Goal: Information Seeking & Learning: Learn about a topic

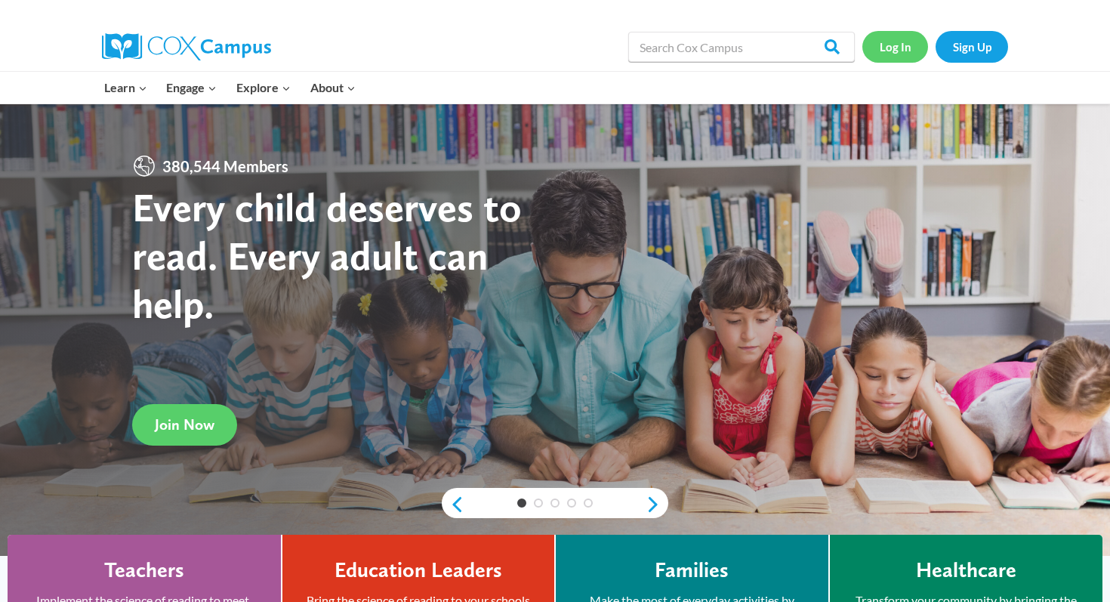
click at [898, 38] on link "Log In" at bounding box center [895, 46] width 66 height 31
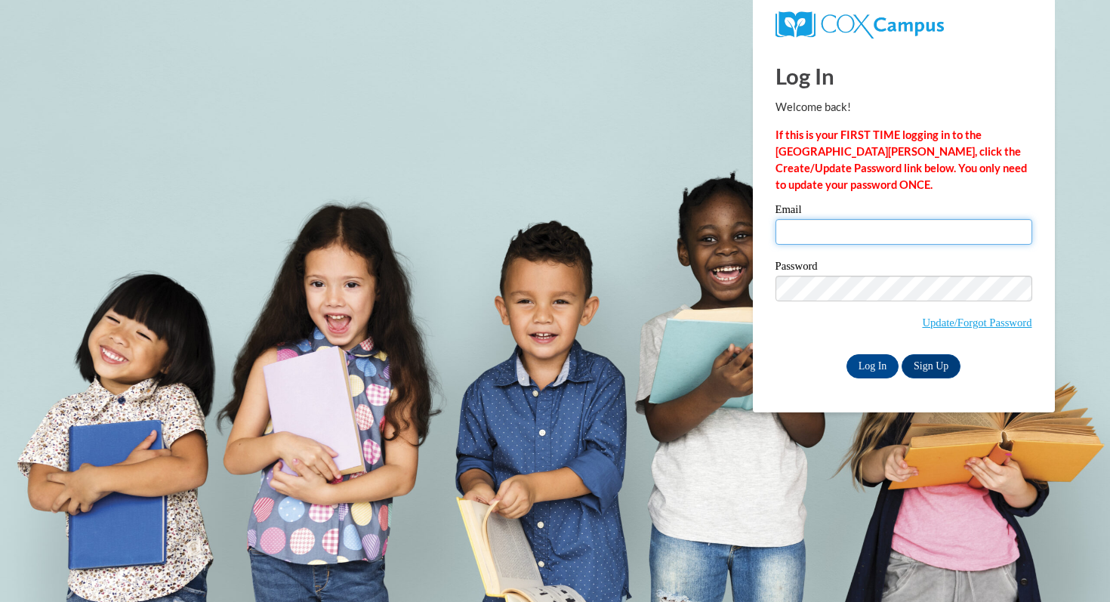
click at [902, 229] on input "Email" at bounding box center [903, 232] width 257 height 26
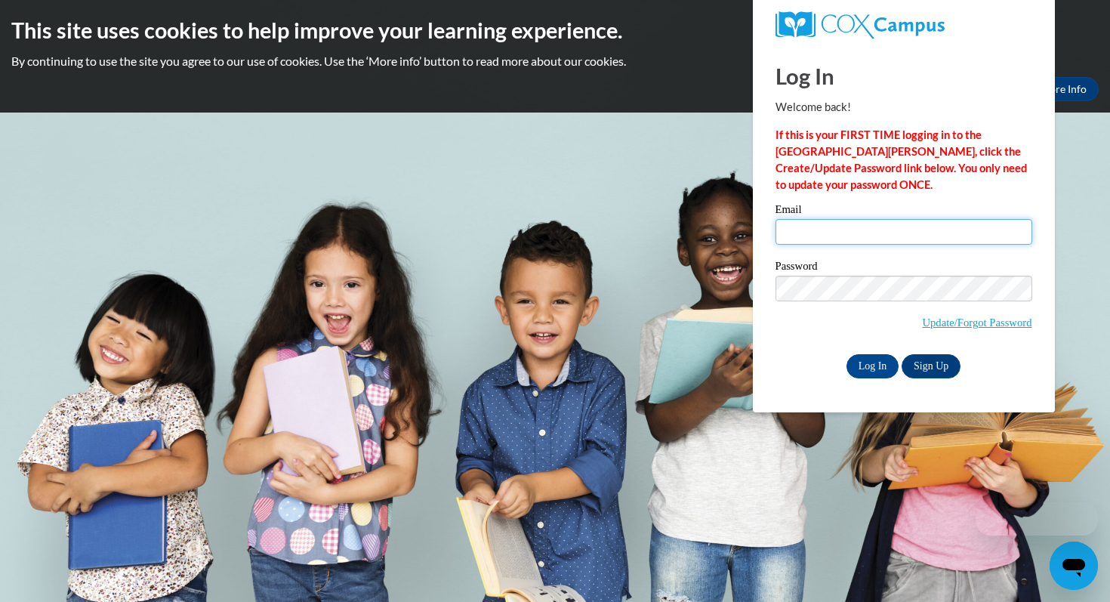
type input "astewart@waukesha.k12.wi.us"
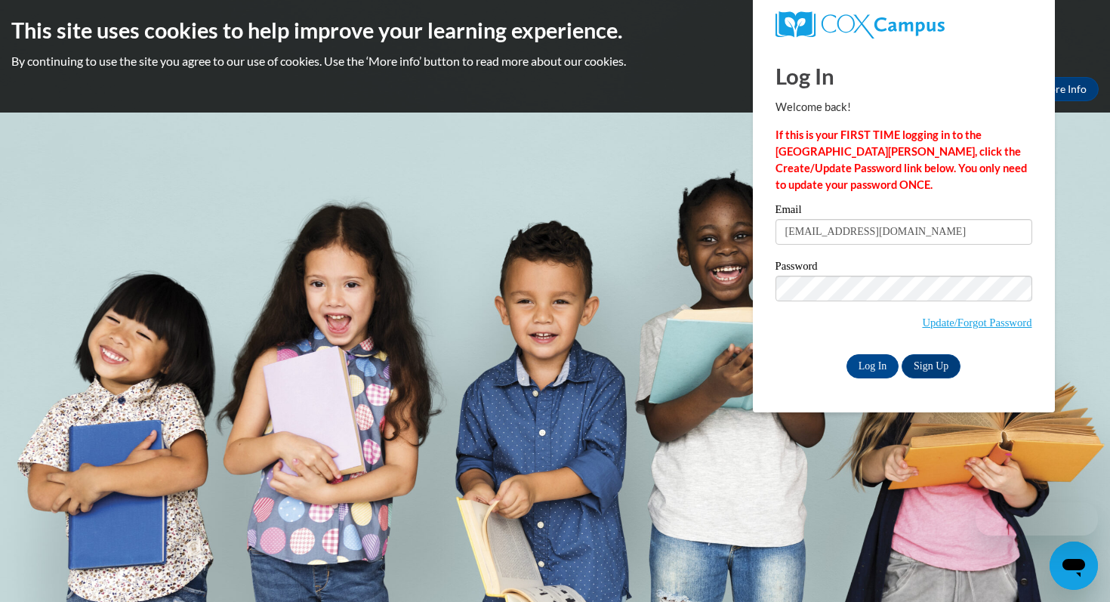
click at [899, 274] on div "Password Update/Forgot Password" at bounding box center [903, 304] width 257 height 89
click at [881, 361] on input "Log In" at bounding box center [872, 366] width 53 height 24
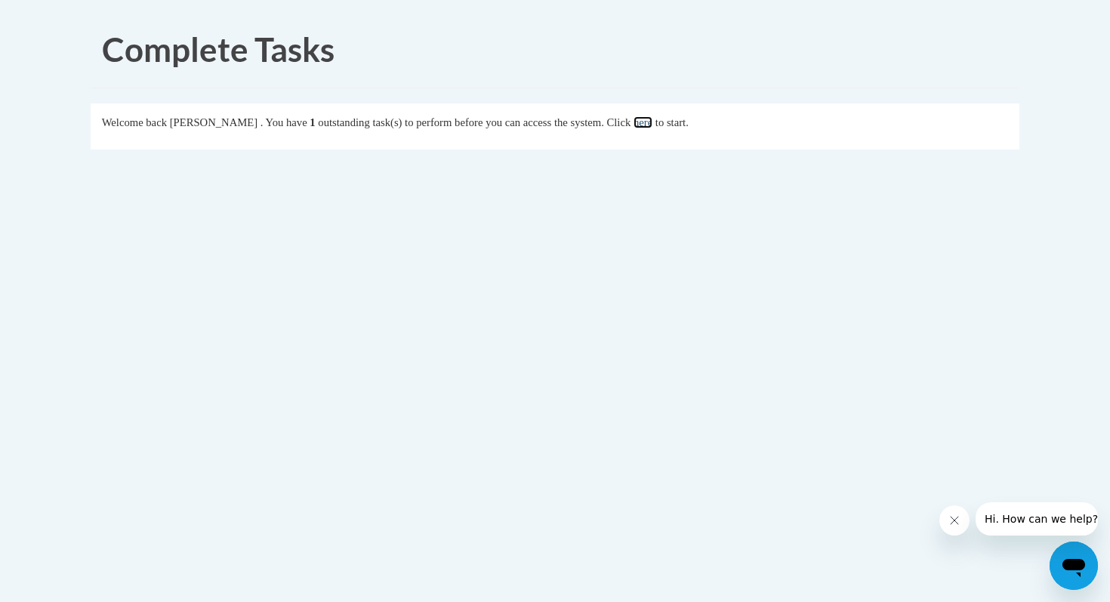
click at [652, 121] on link "here" at bounding box center [642, 122] width 19 height 12
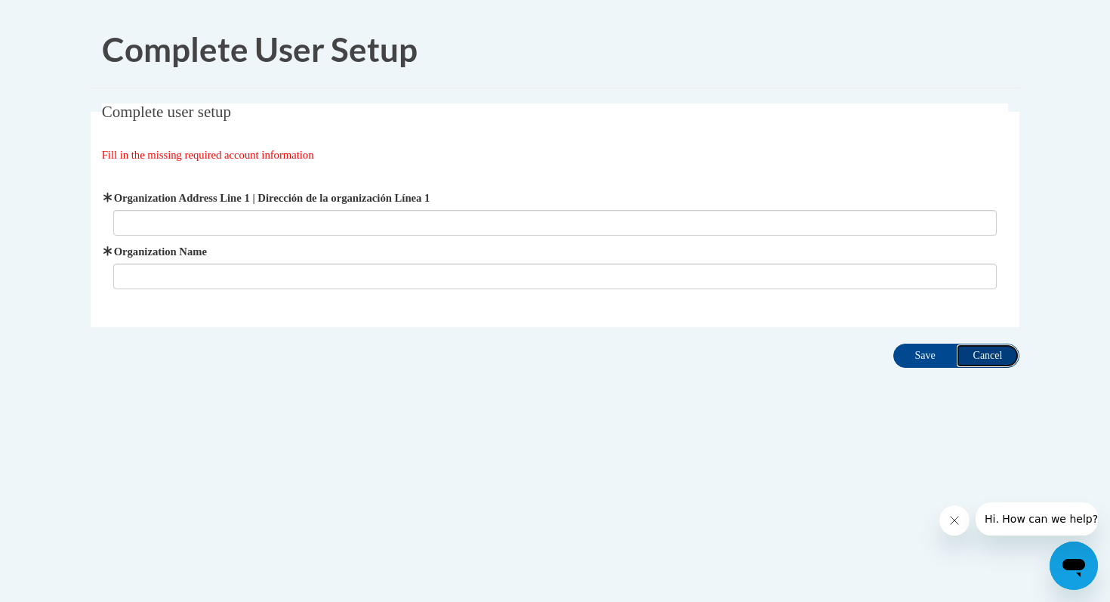
click at [988, 349] on input "Cancel" at bounding box center [987, 356] width 63 height 24
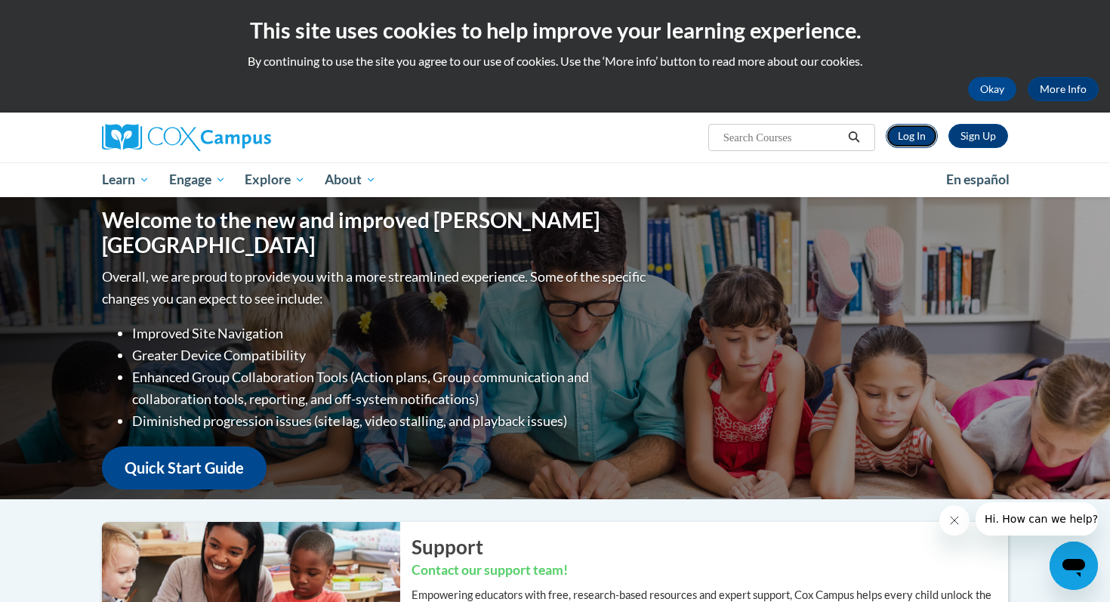
click at [914, 134] on link "Log In" at bounding box center [912, 136] width 52 height 24
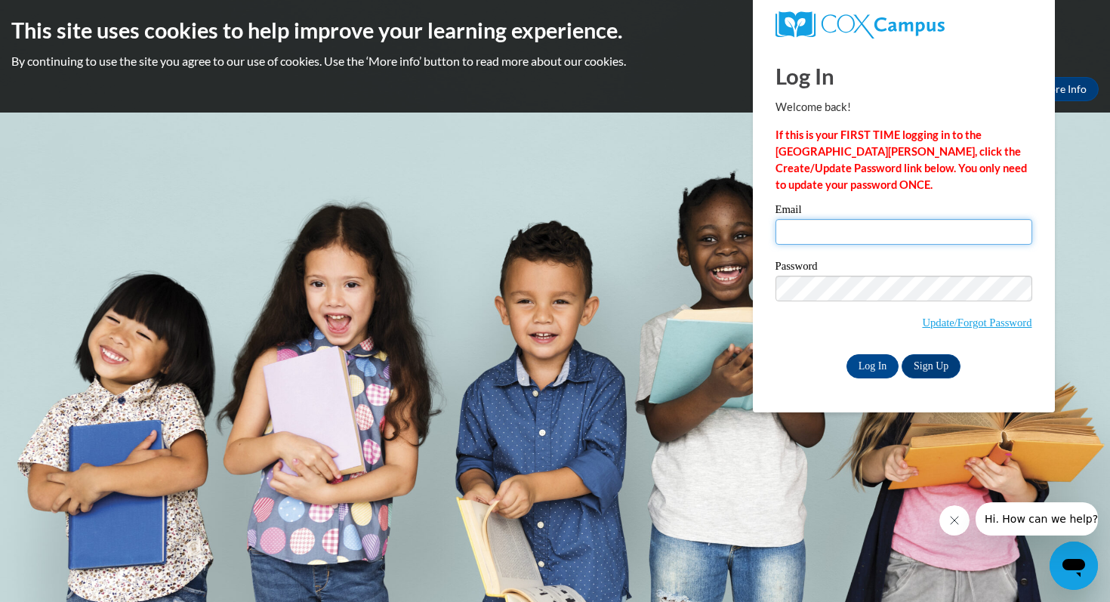
click at [865, 236] on input "Email" at bounding box center [903, 232] width 257 height 26
type input "astewart@waukesha.k12.wi.us"
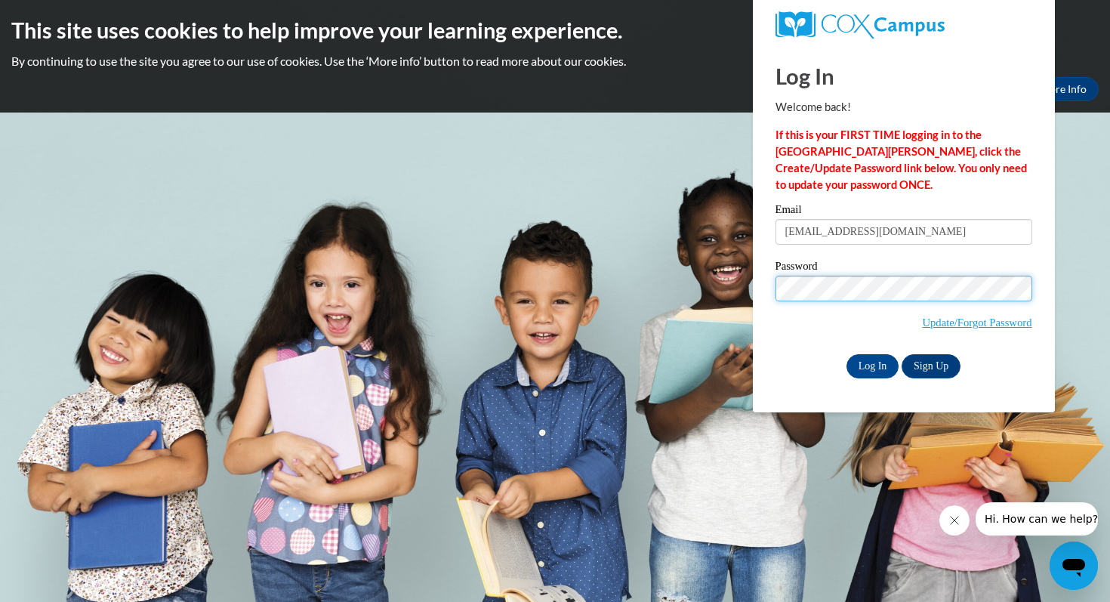
click at [846, 354] on input "Log In" at bounding box center [872, 366] width 53 height 24
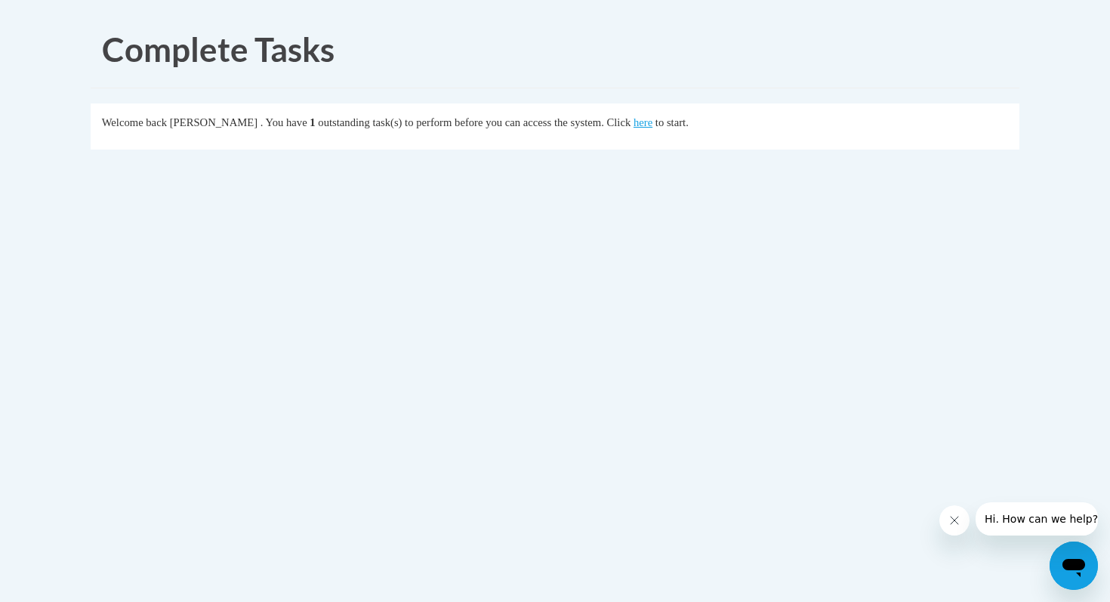
click at [957, 529] on button "Close message from company" at bounding box center [954, 520] width 30 height 30
click at [652, 124] on link "here" at bounding box center [642, 122] width 19 height 12
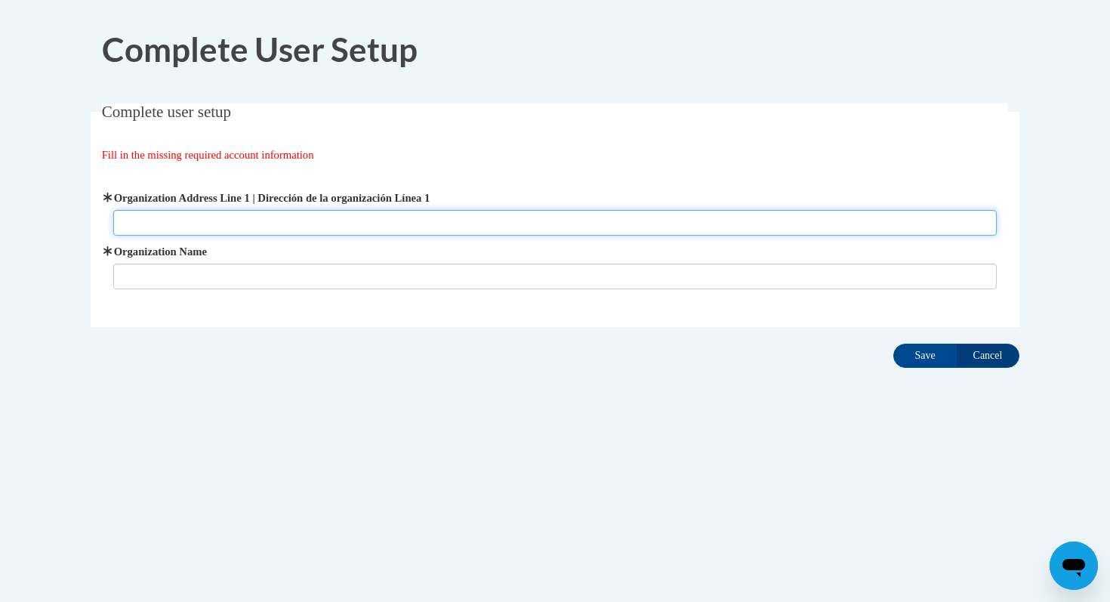
click at [510, 224] on input "Organization Address Line 1 | Dirección de la organización Línea 1" at bounding box center [555, 223] width 884 height 26
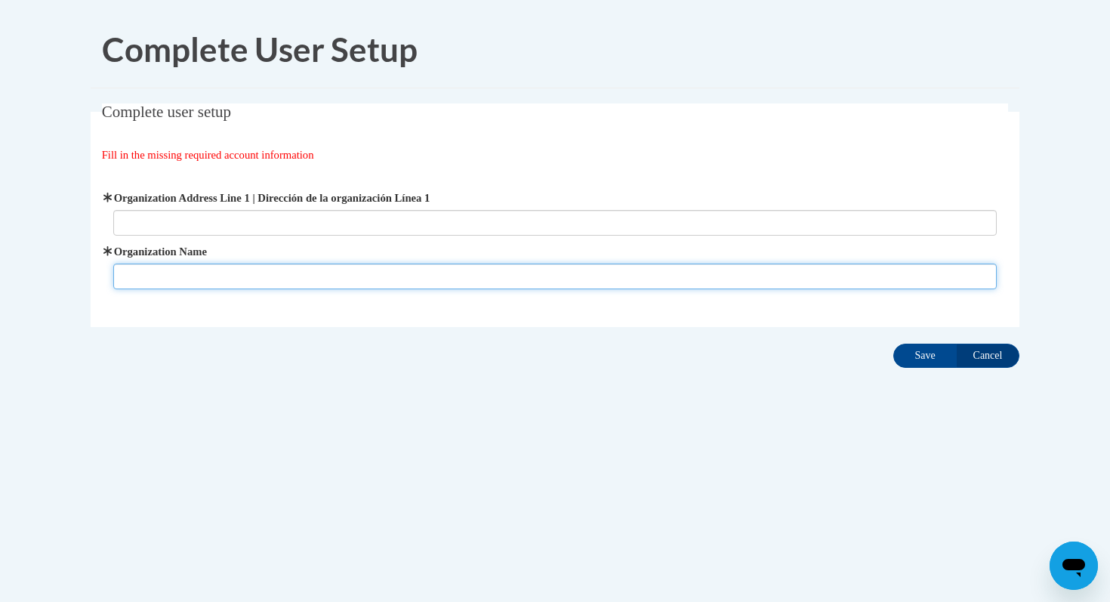
click at [898, 276] on input "Organization Name" at bounding box center [555, 277] width 884 height 26
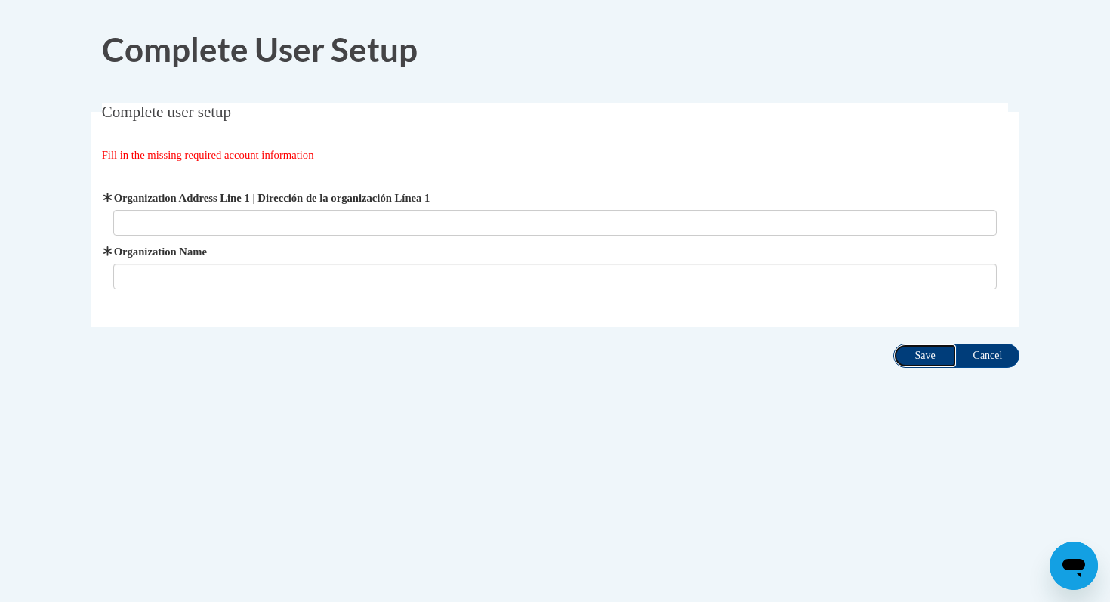
click at [915, 359] on input "Save" at bounding box center [924, 356] width 63 height 24
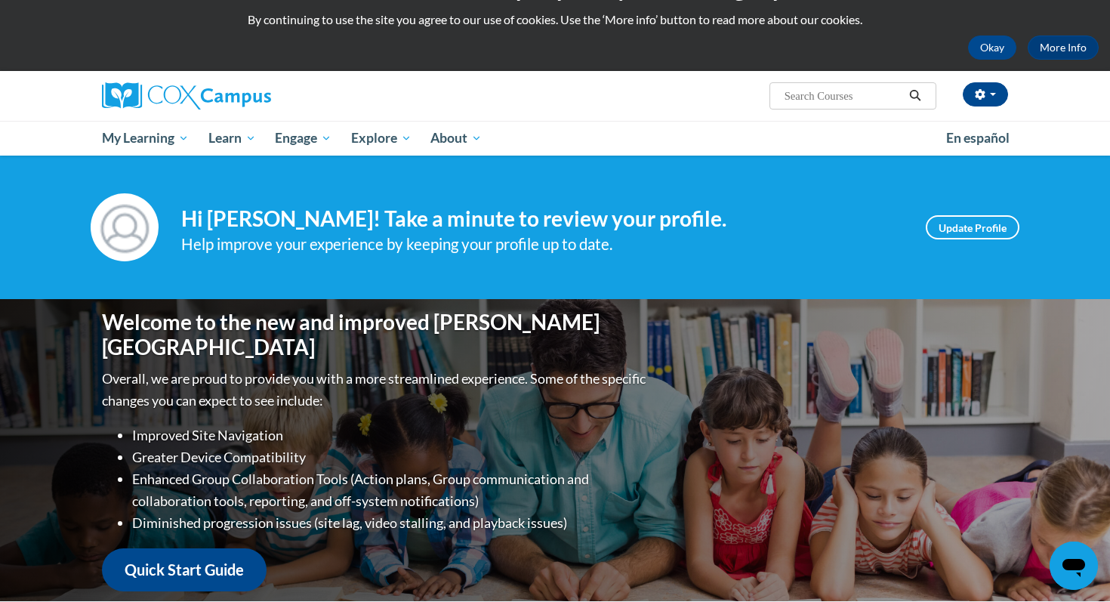
scroll to position [48, 0]
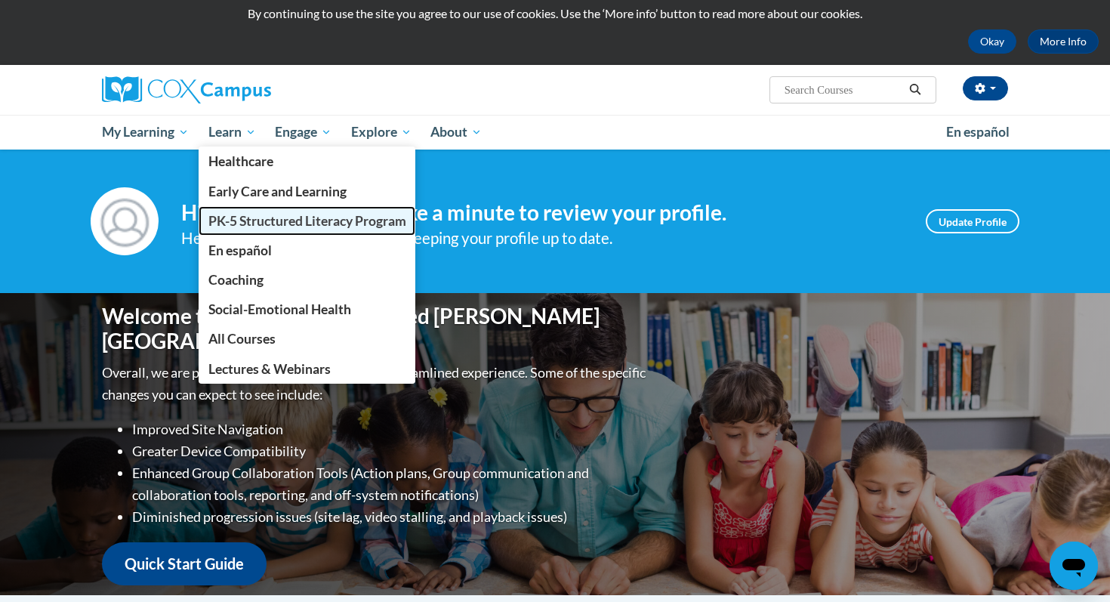
click at [275, 232] on link "PK-5 Structured Literacy Program" at bounding box center [307, 220] width 217 height 29
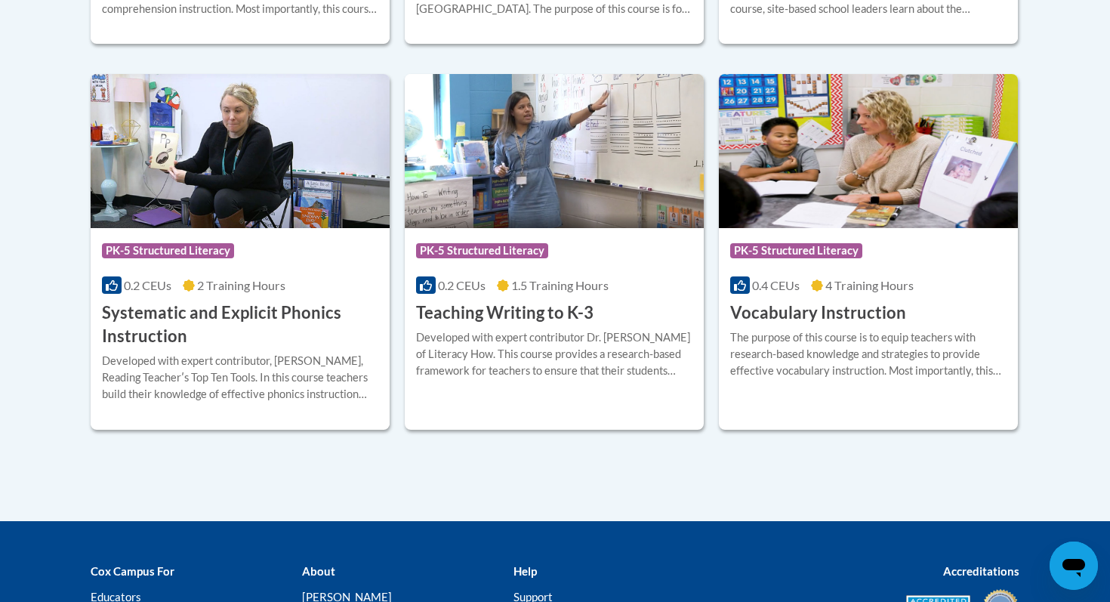
scroll to position [1860, 0]
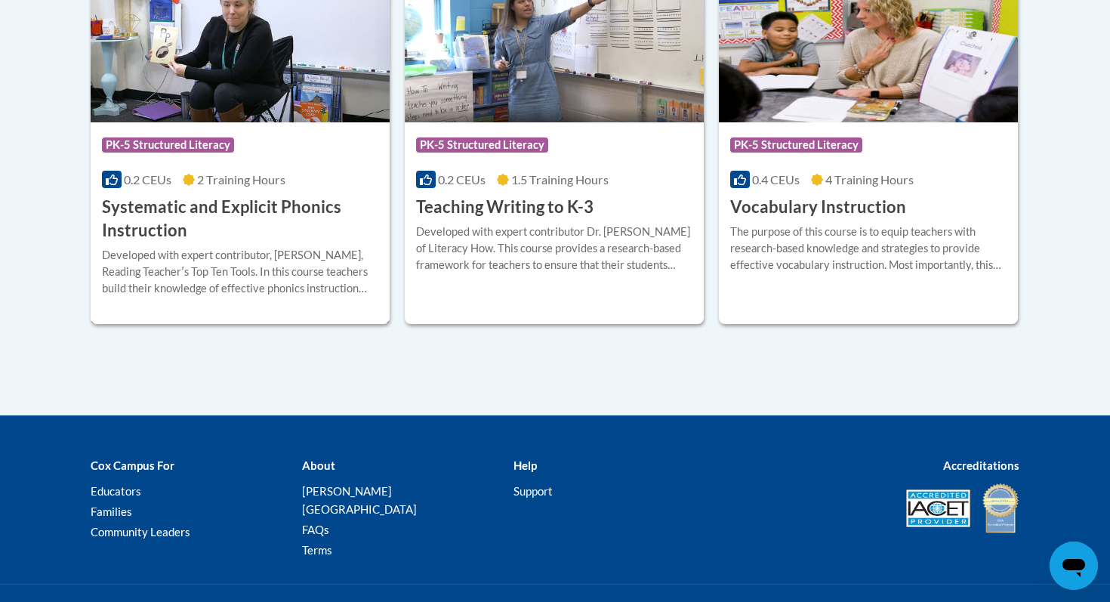
click at [208, 257] on div "Developed with expert contributor, [PERSON_NAME], Reading Teacherʹs Top Ten Too…" at bounding box center [240, 272] width 276 height 50
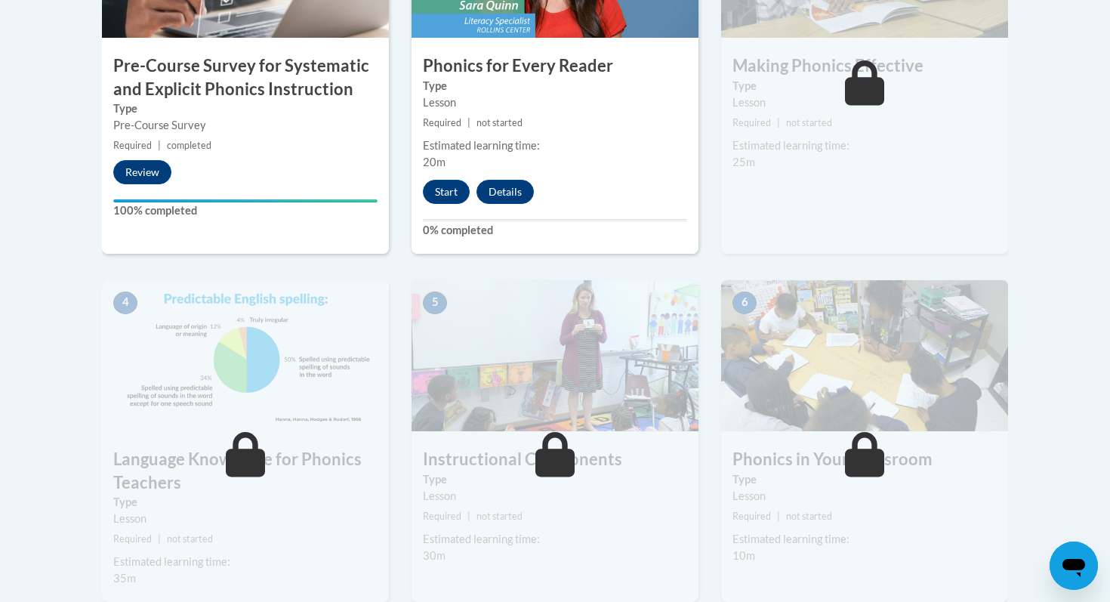
scroll to position [627, 0]
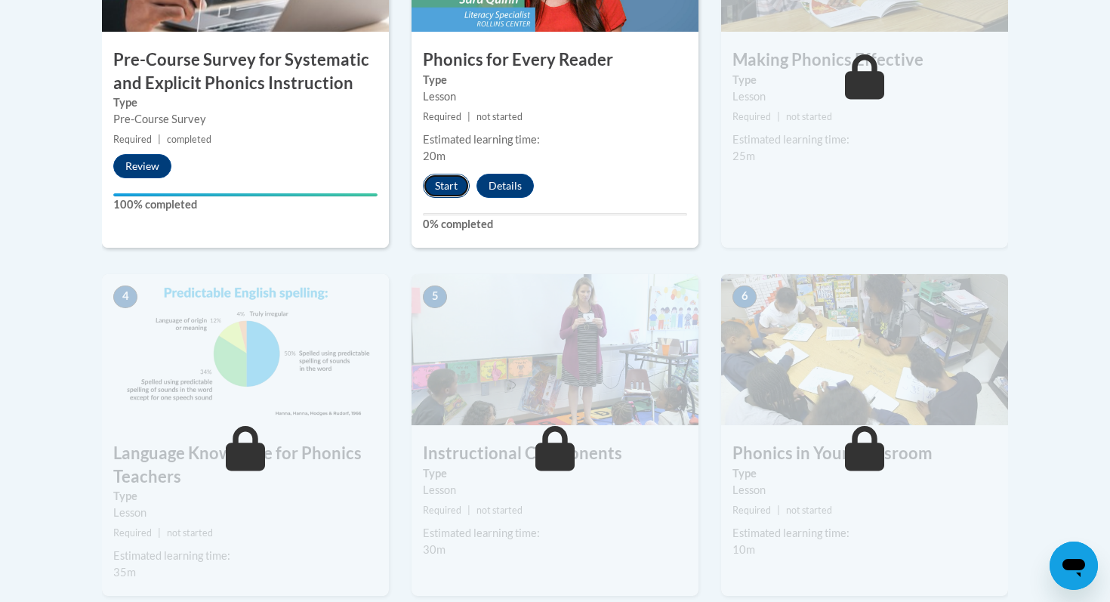
click at [436, 184] on button "Start" at bounding box center [446, 186] width 47 height 24
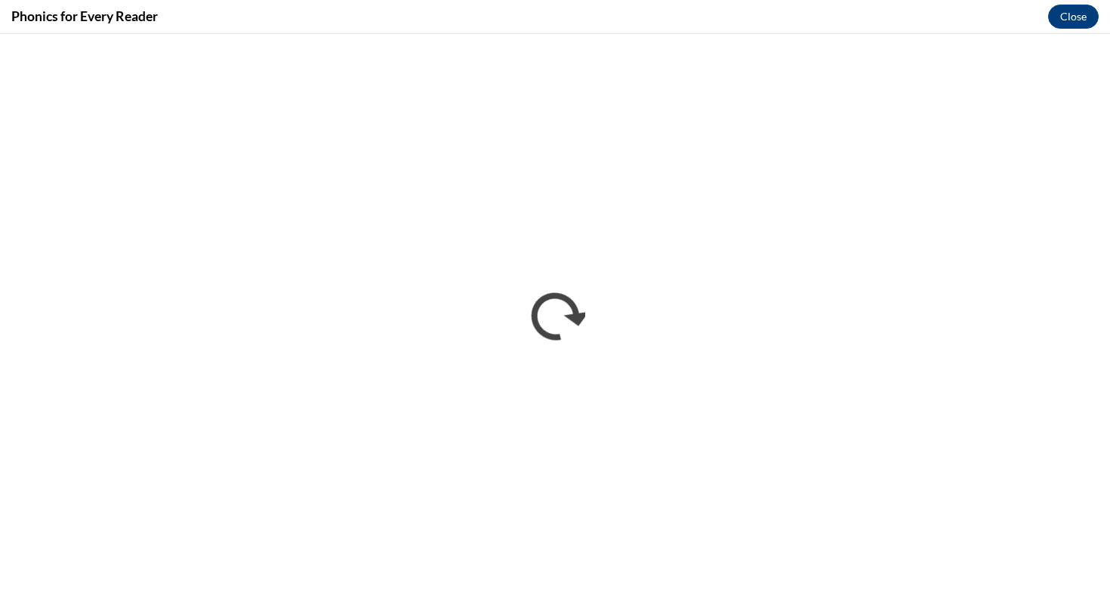
scroll to position [0, 0]
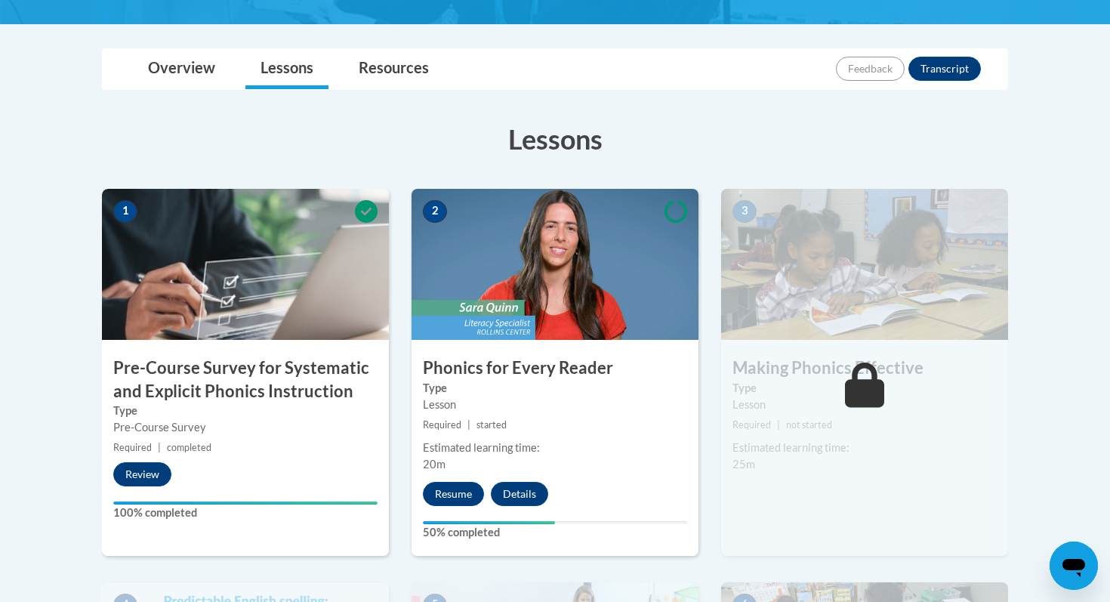
scroll to position [320, 0]
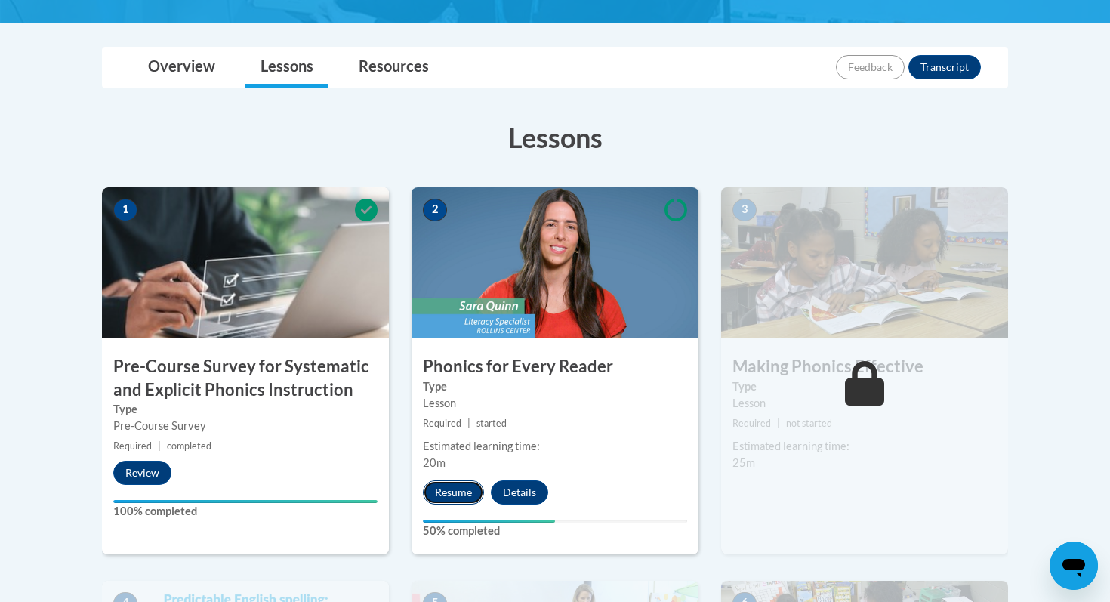
click at [467, 487] on button "Resume" at bounding box center [453, 492] width 61 height 24
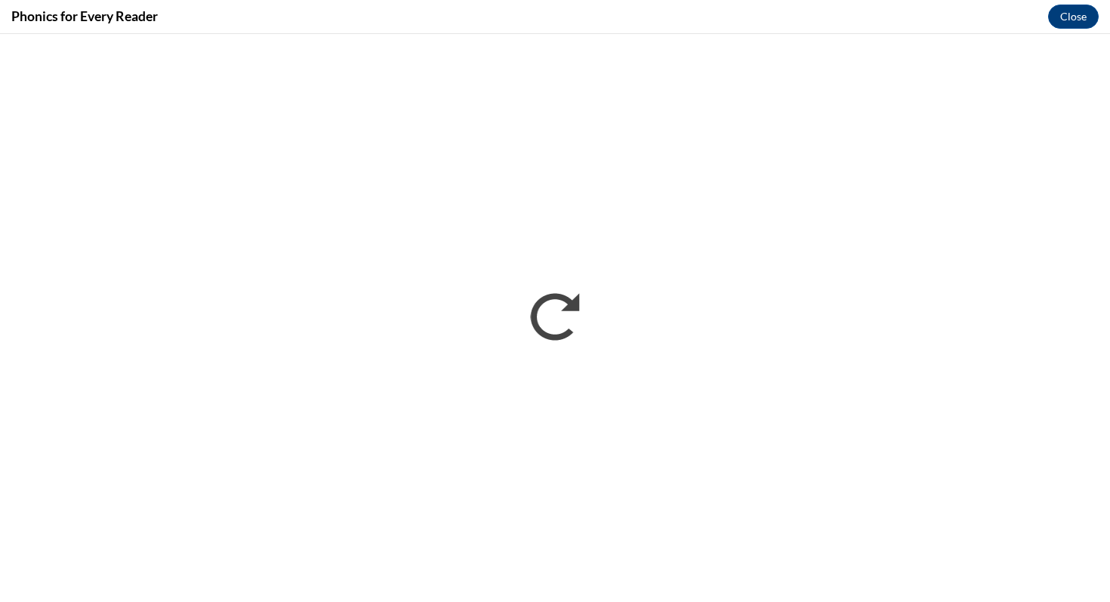
scroll to position [0, 0]
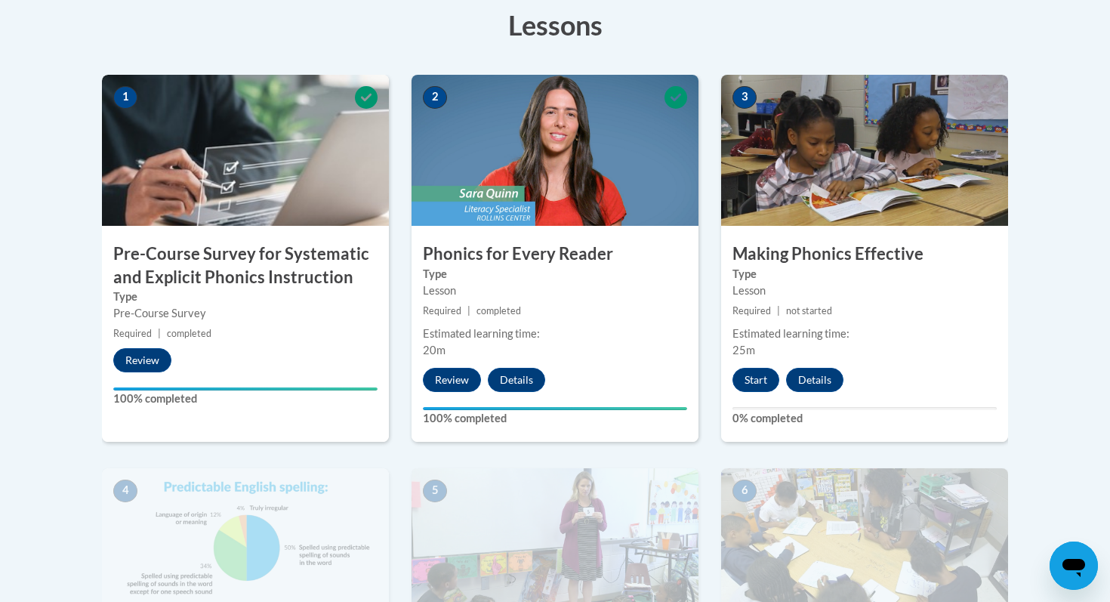
scroll to position [375, 0]
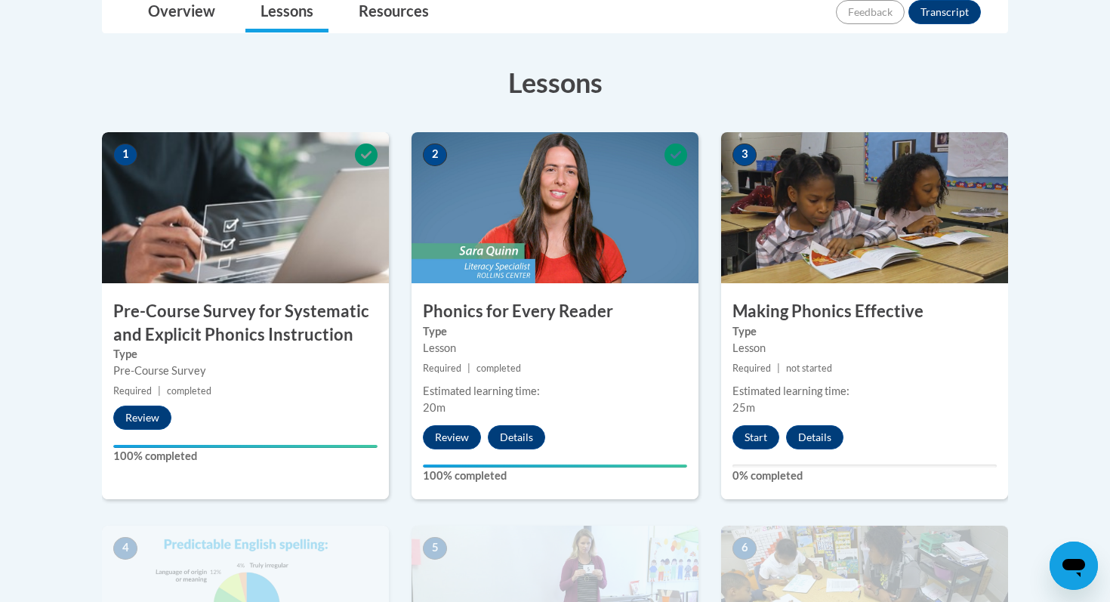
click at [857, 231] on img at bounding box center [864, 207] width 287 height 151
click at [751, 439] on button "Start" at bounding box center [755, 437] width 47 height 24
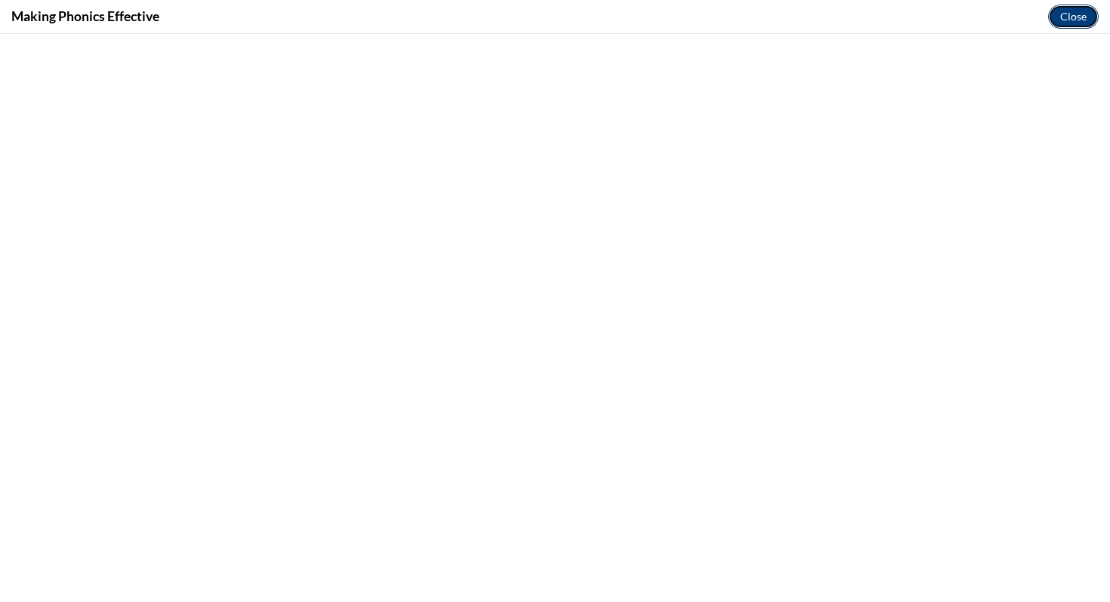
click at [1083, 16] on button "Close" at bounding box center [1073, 17] width 51 height 24
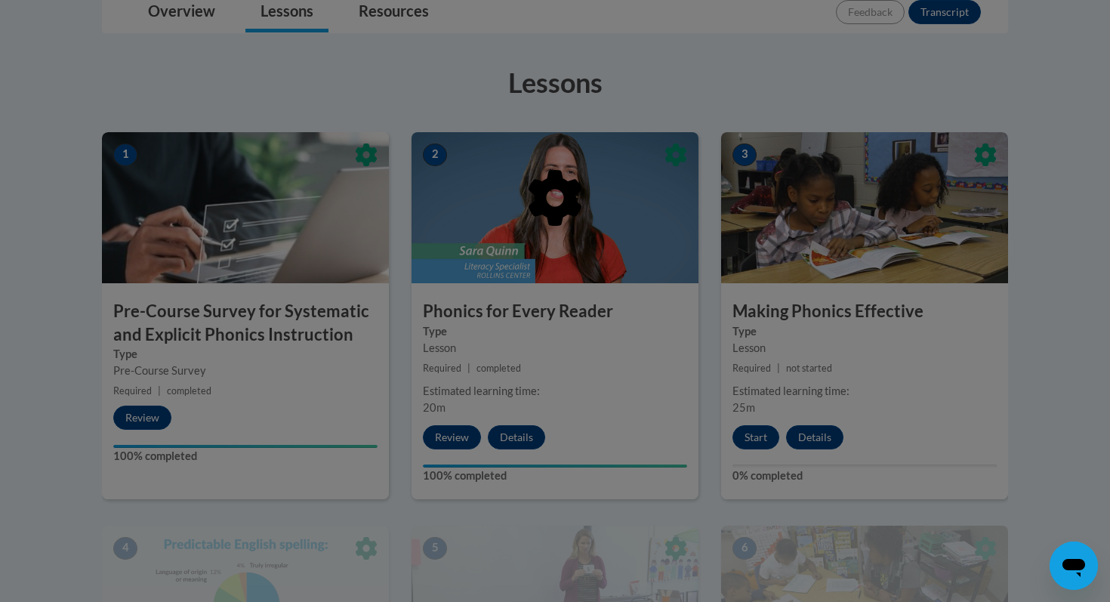
click at [756, 441] on div at bounding box center [555, 301] width 1110 height 602
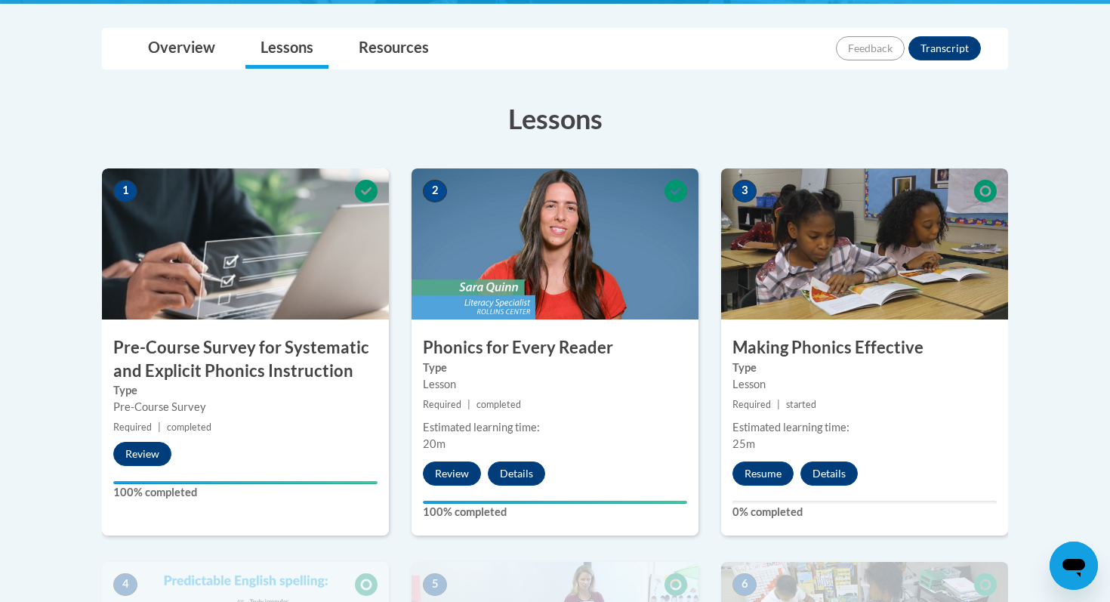
scroll to position [350, 0]
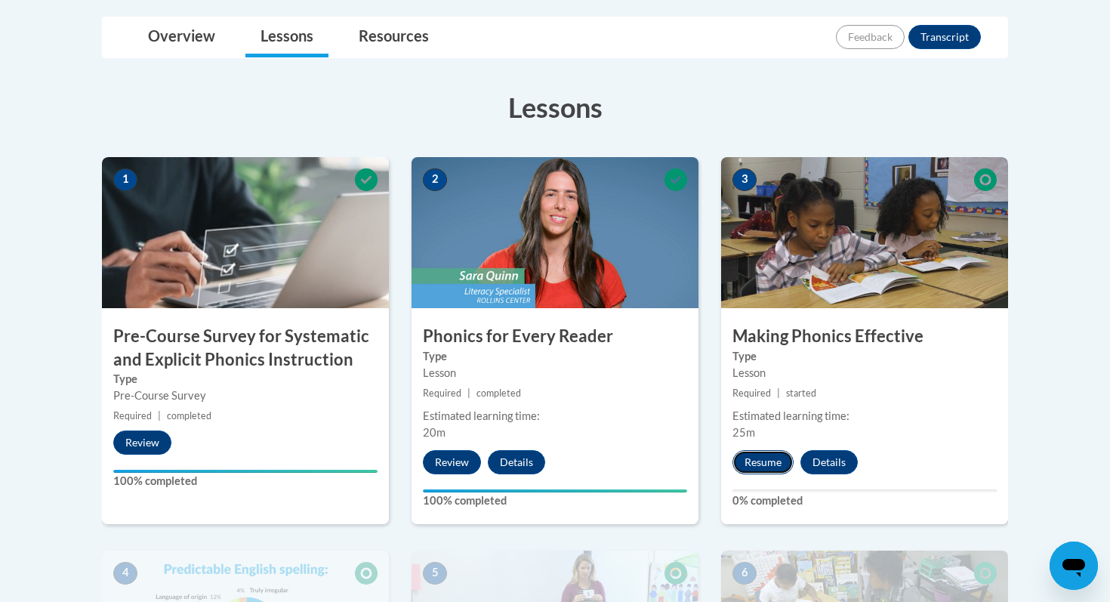
click at [757, 467] on button "Resume" at bounding box center [762, 462] width 61 height 24
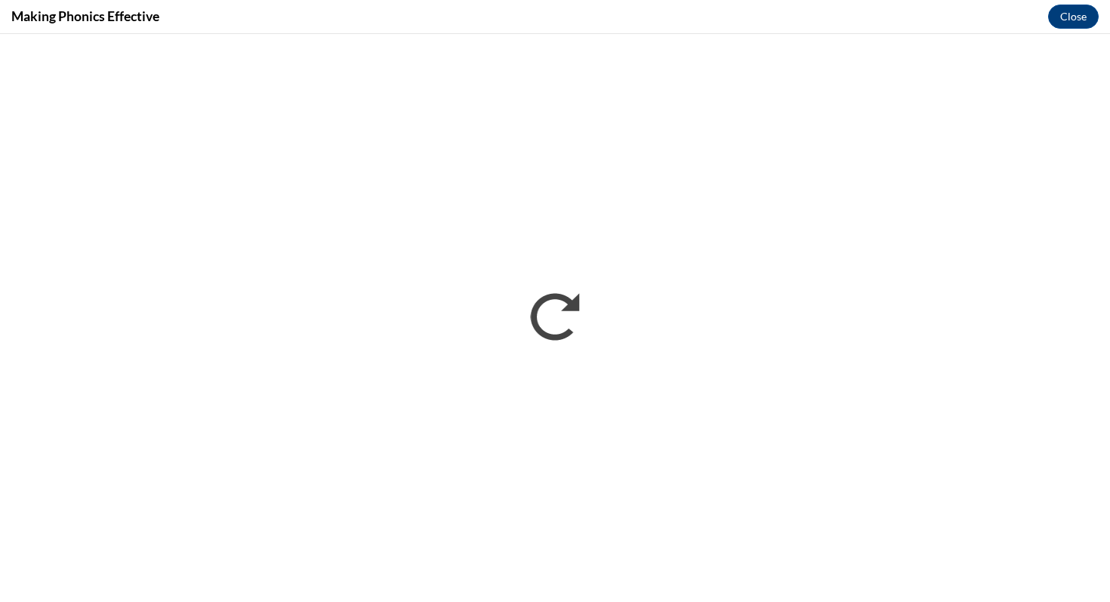
scroll to position [0, 0]
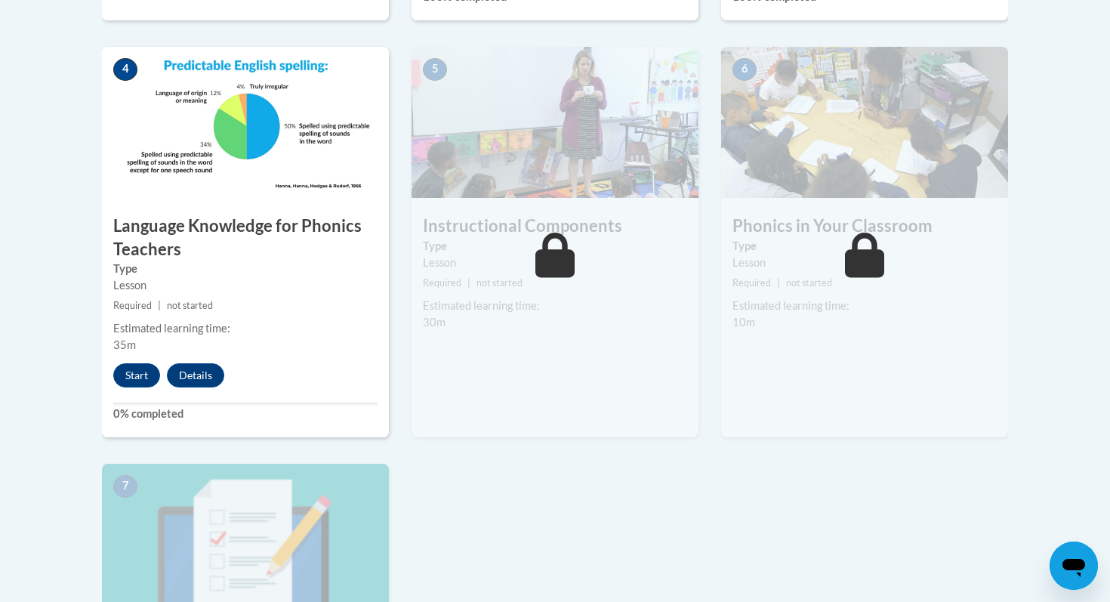
scroll to position [855, 0]
click at [145, 375] on button "Start" at bounding box center [136, 374] width 47 height 24
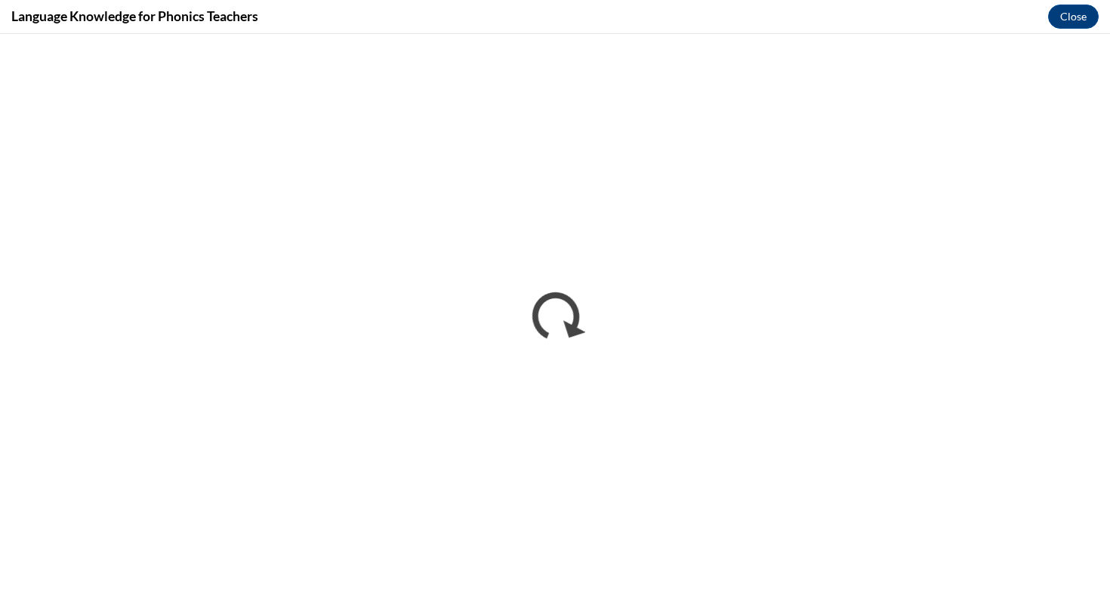
scroll to position [0, 0]
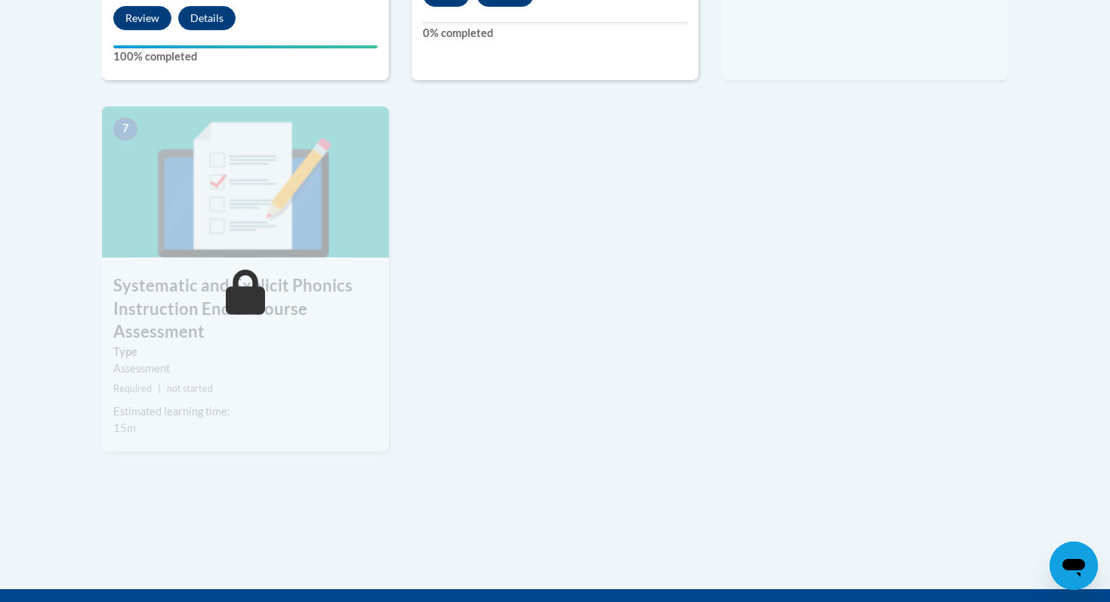
scroll to position [948, 0]
